Goal: Navigation & Orientation: Find specific page/section

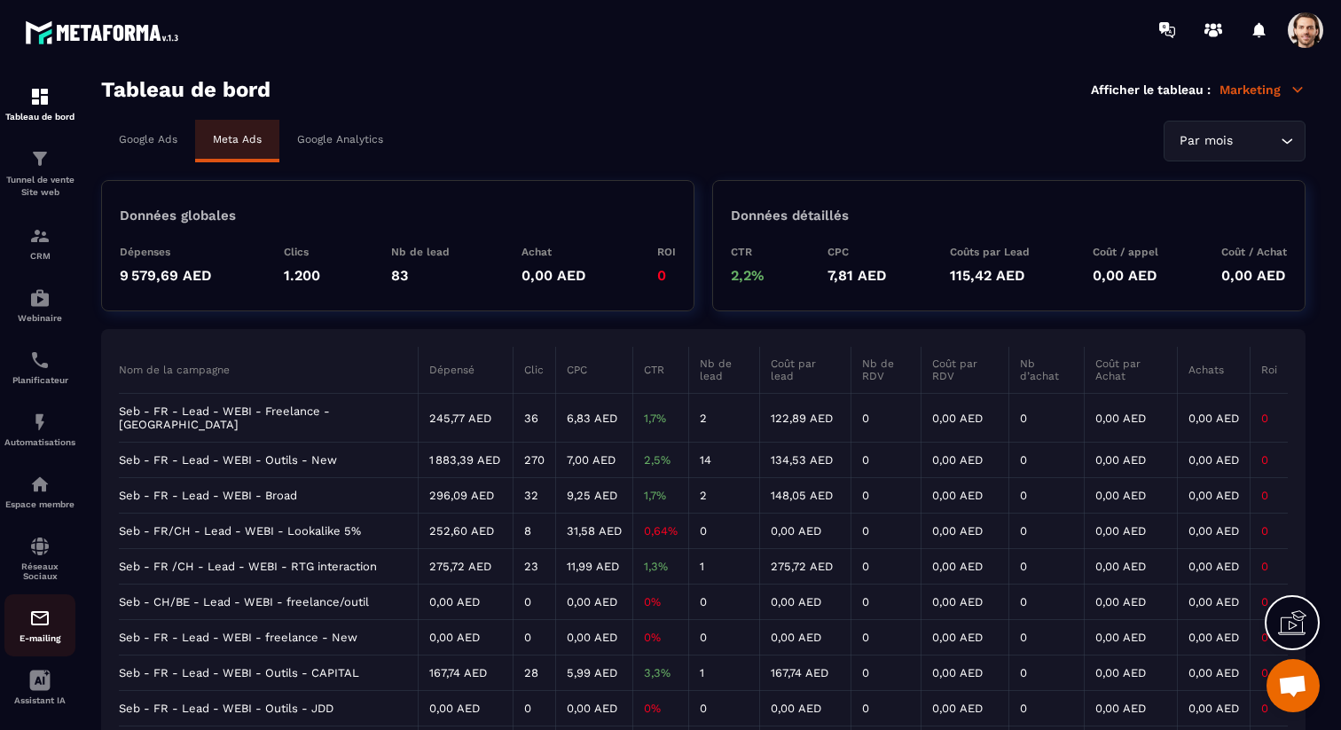
click at [30, 623] on img at bounding box center [39, 618] width 21 height 21
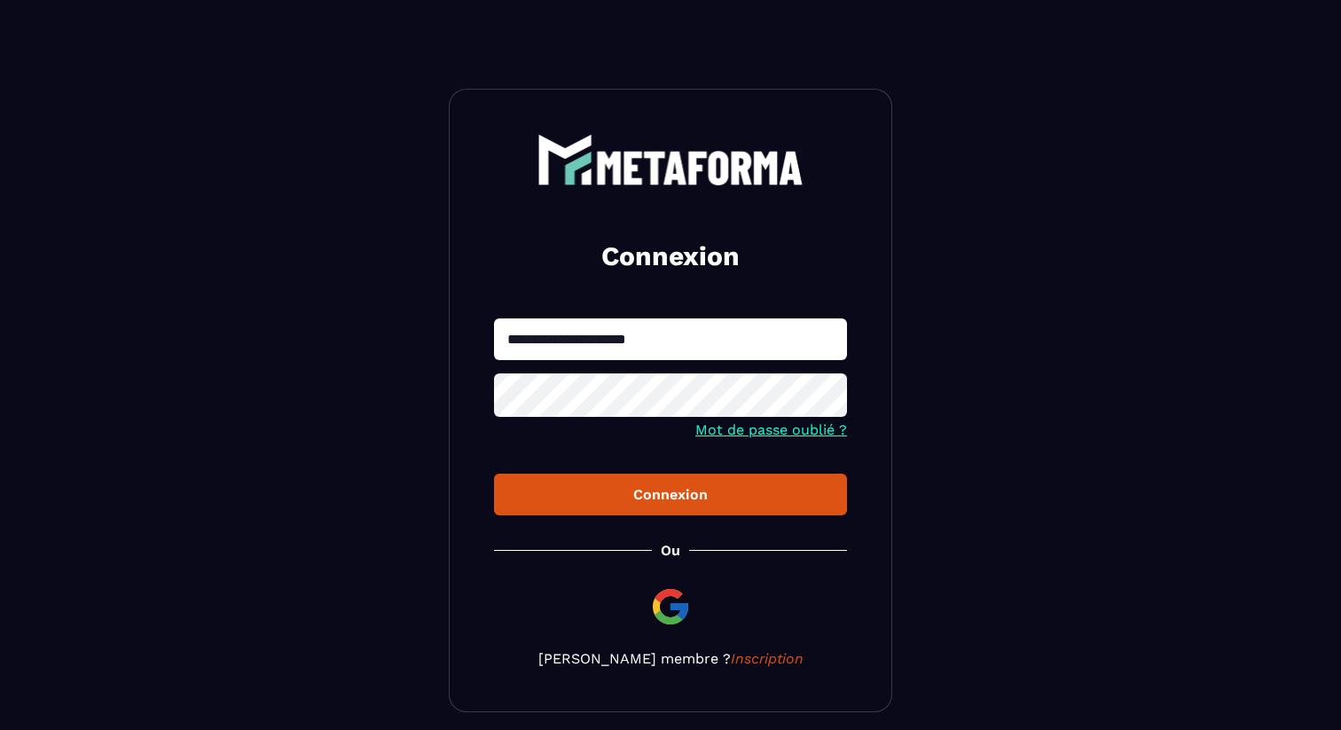
type input "**********"
click at [590, 494] on div "Connexion" at bounding box center [670, 494] width 325 height 17
